Goal: Task Accomplishment & Management: Manage account settings

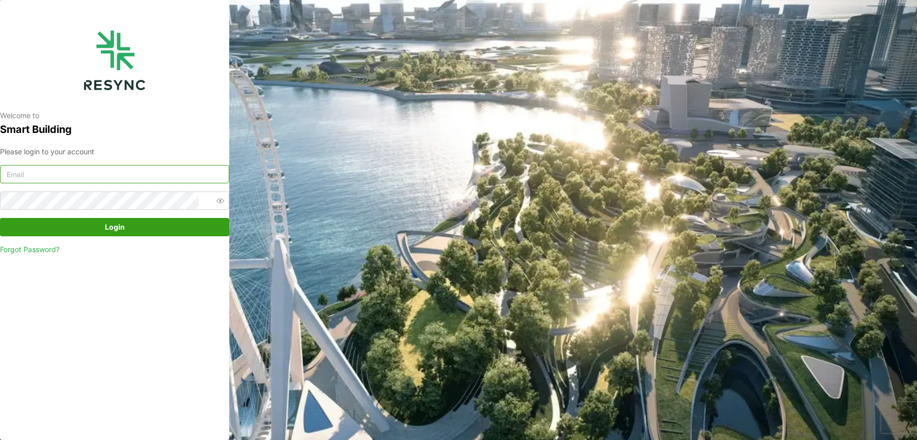
type input "[EMAIL_ADDRESS][DOMAIN_NAME]"
click at [146, 181] on input "[EMAIL_ADDRESS][DOMAIN_NAME]" at bounding box center [114, 174] width 229 height 18
click at [130, 170] on input "[EMAIL_ADDRESS][DOMAIN_NAME]" at bounding box center [114, 174] width 229 height 18
